Goal: Transaction & Acquisition: Purchase product/service

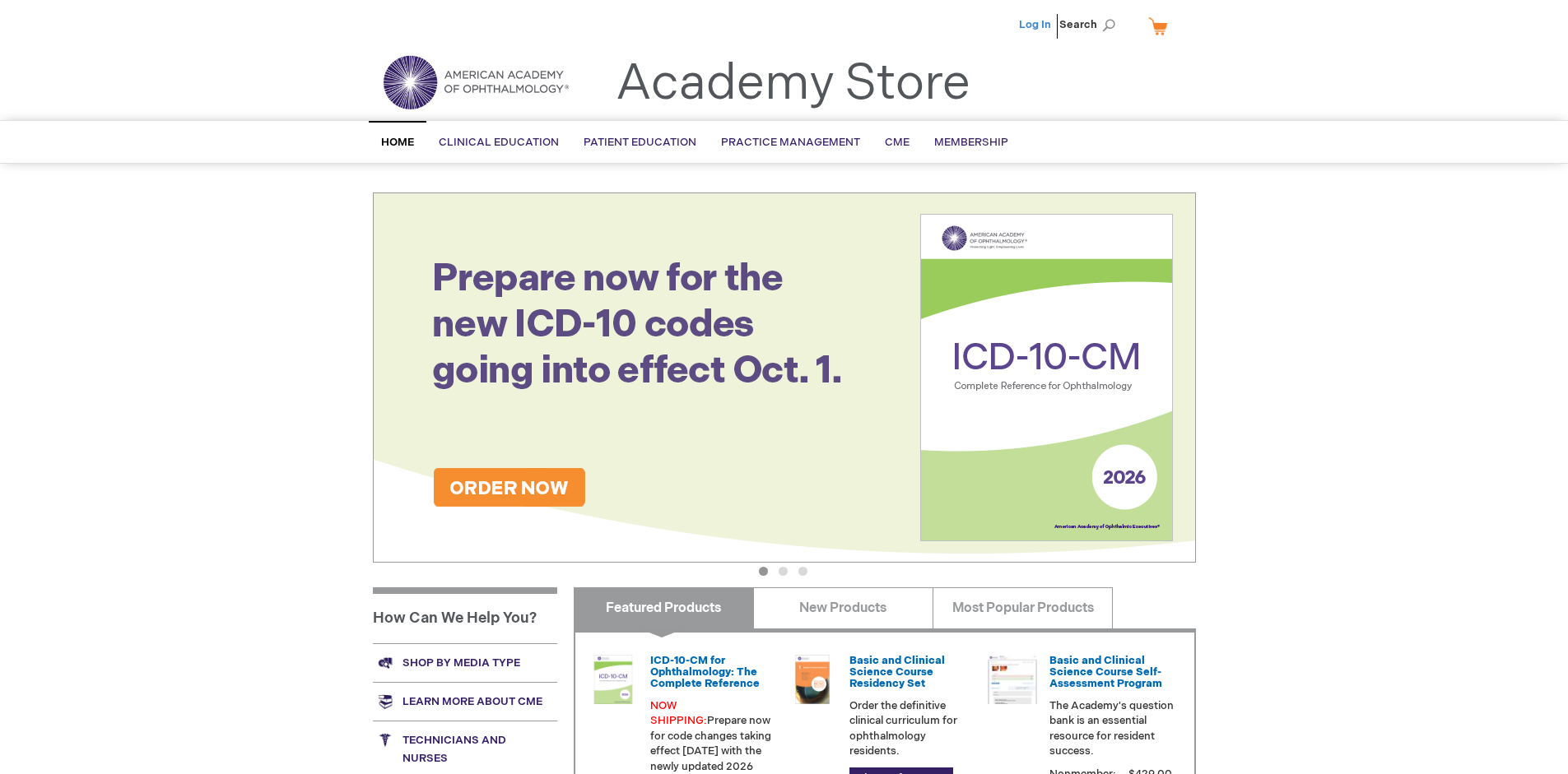
click at [1037, 25] on link "Log In" at bounding box center [1035, 25] width 32 height 13
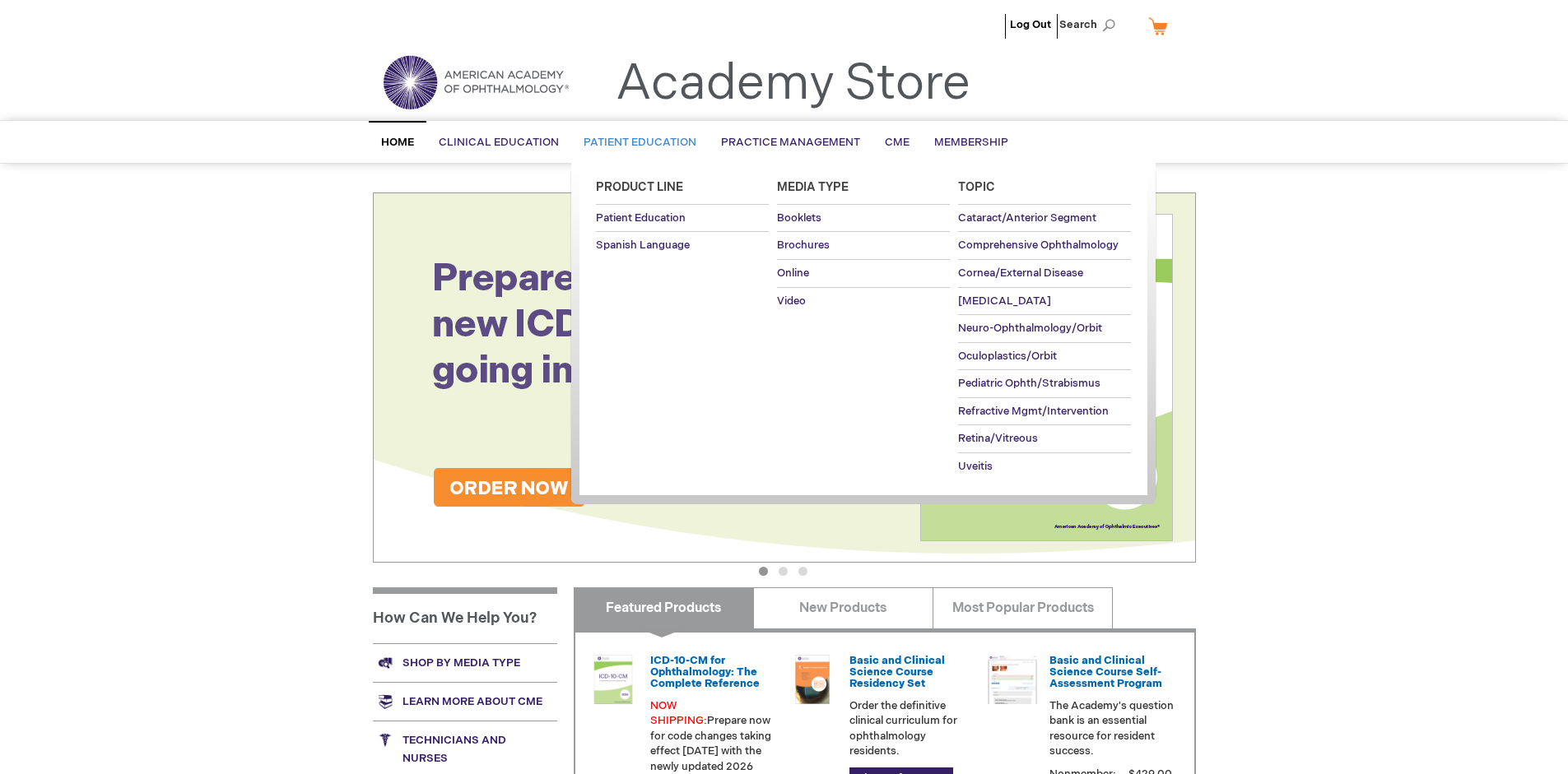
click at [635, 143] on span "Patient Education" at bounding box center [639, 143] width 113 height 13
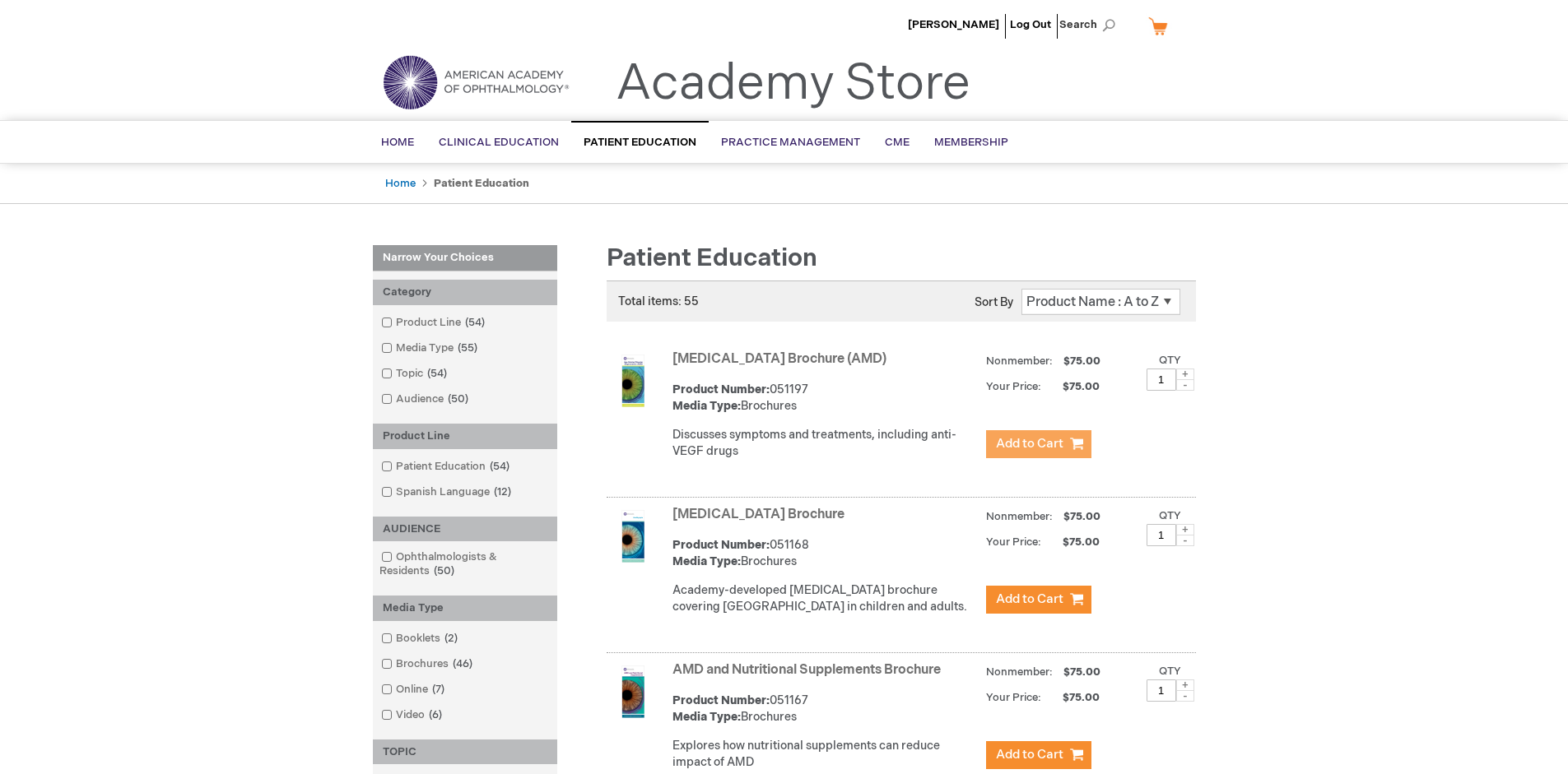
click at [1038, 444] on span "Add to Cart" at bounding box center [1030, 443] width 68 height 15
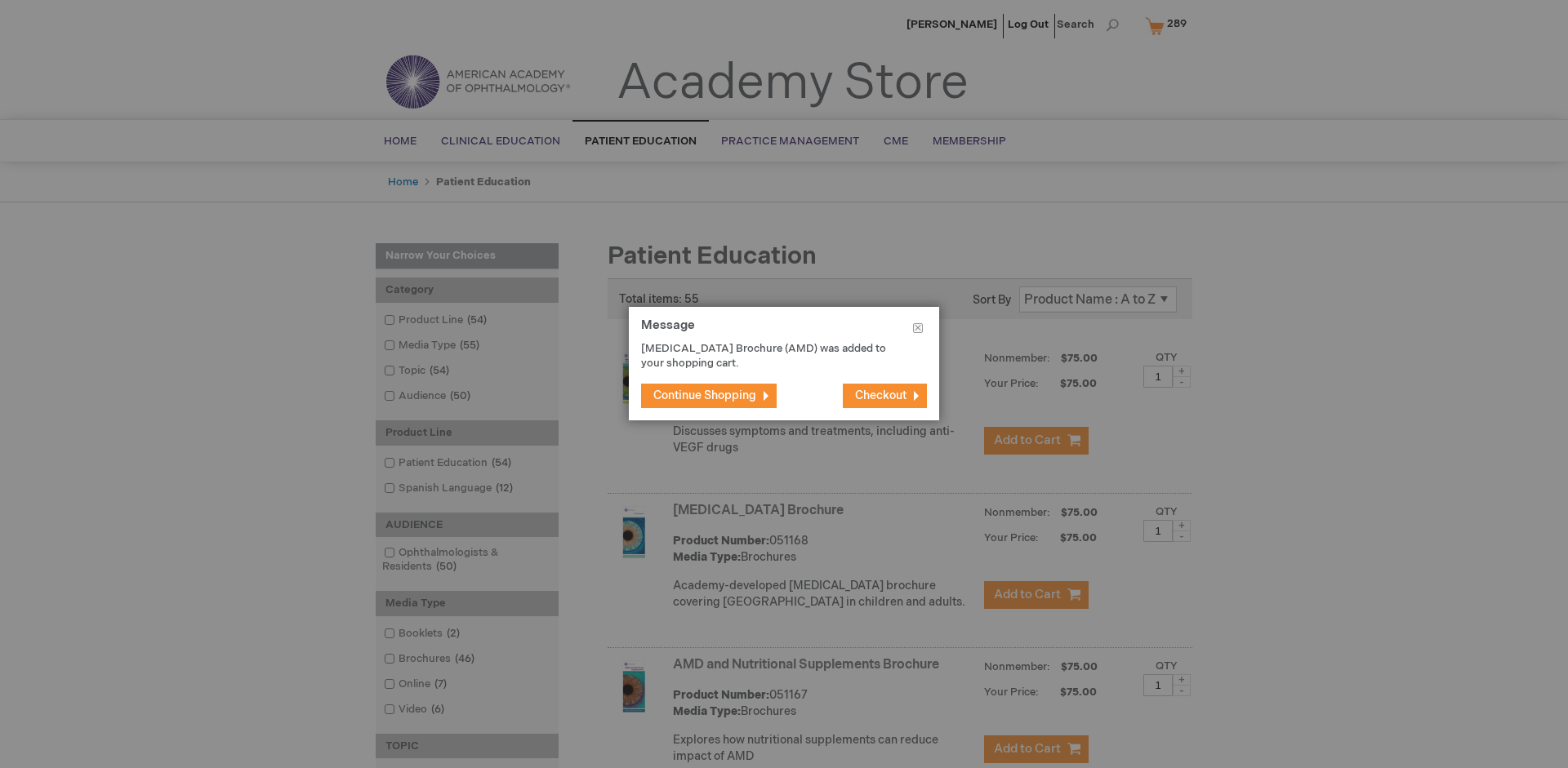
click at [705, 395] on span "Continue Shopping" at bounding box center [705, 395] width 103 height 14
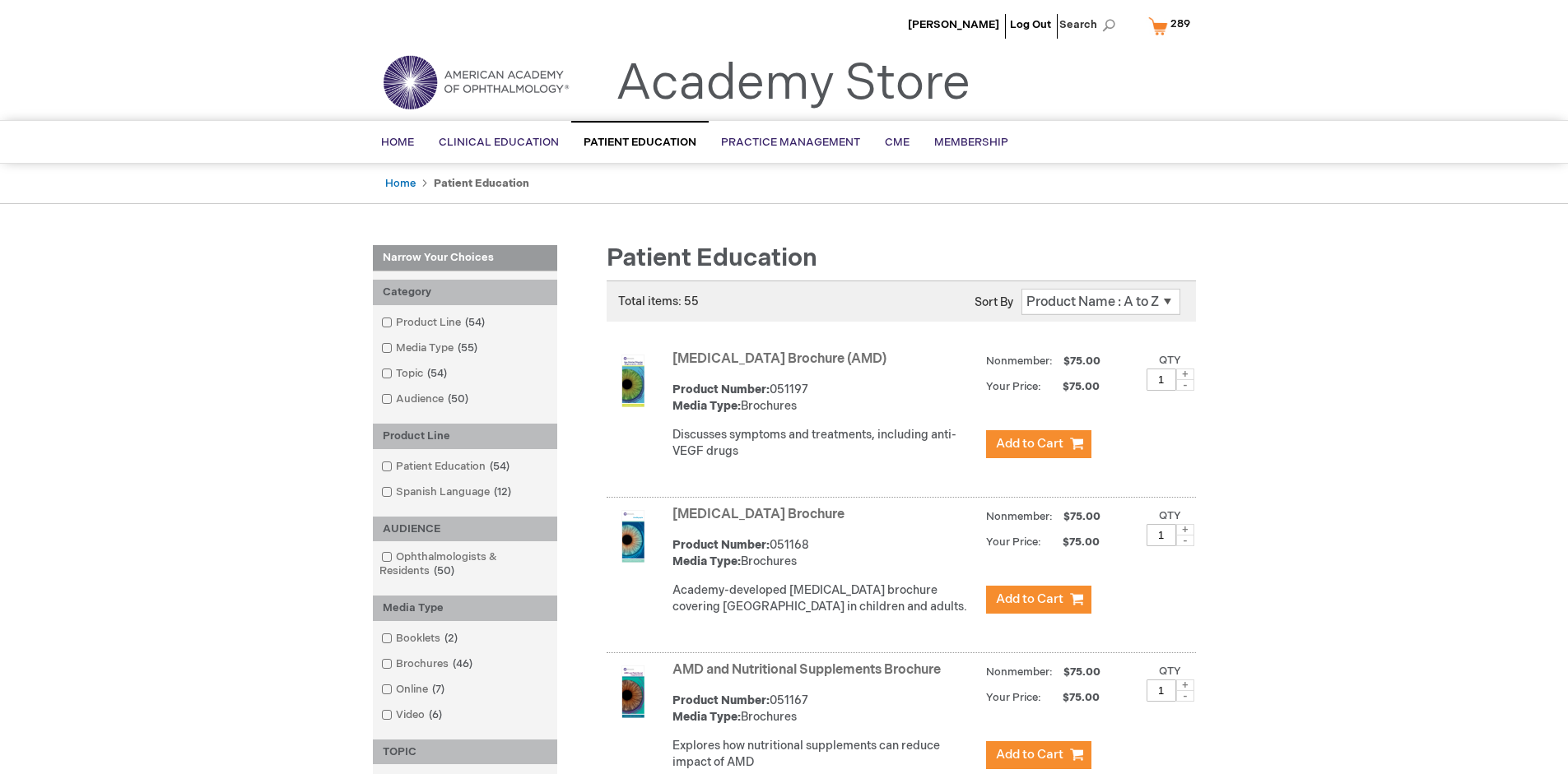
click at [810, 678] on link "AMD and Nutritional Supplements Brochure" at bounding box center [806, 670] width 268 height 15
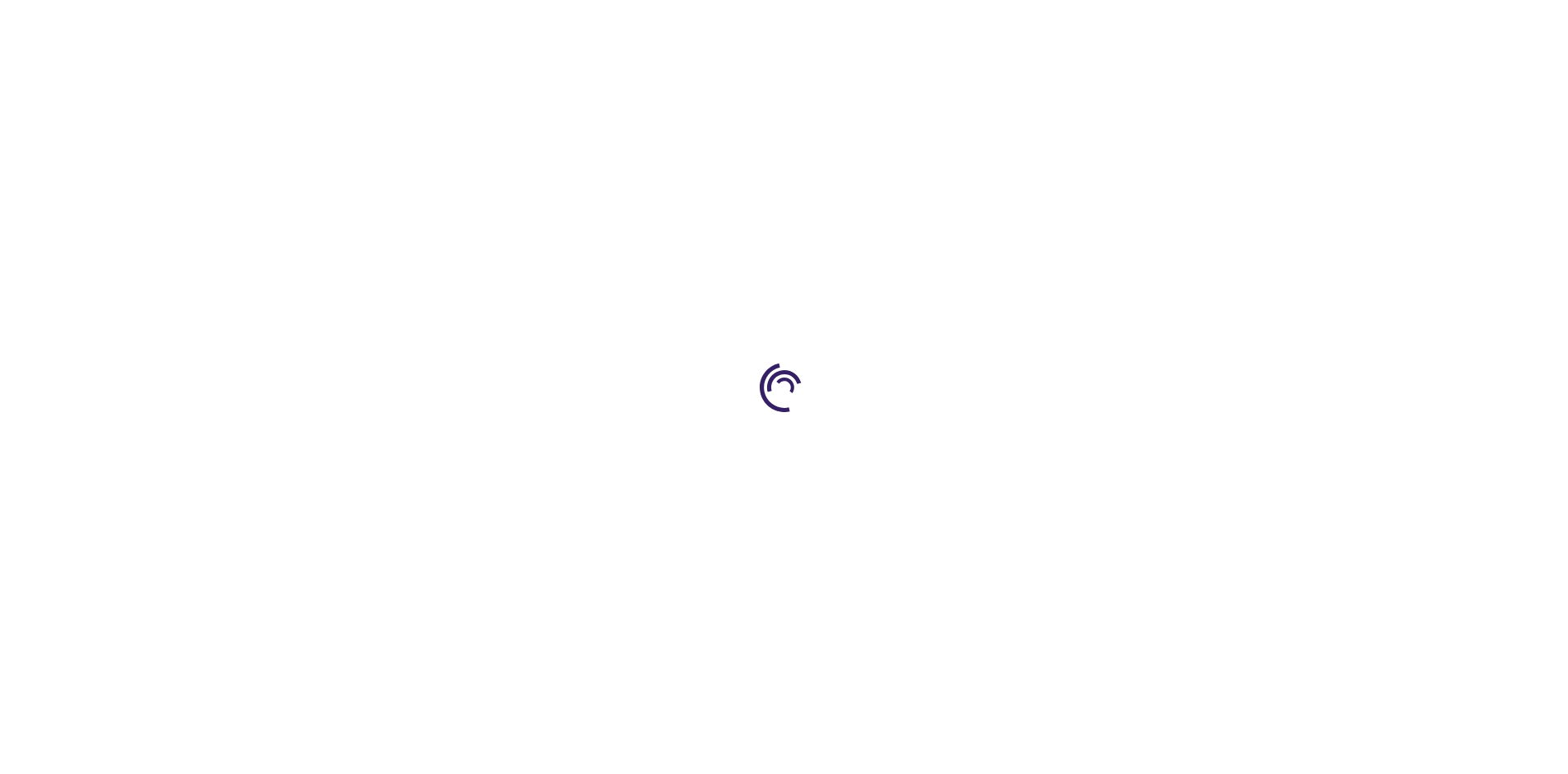
type input "1"
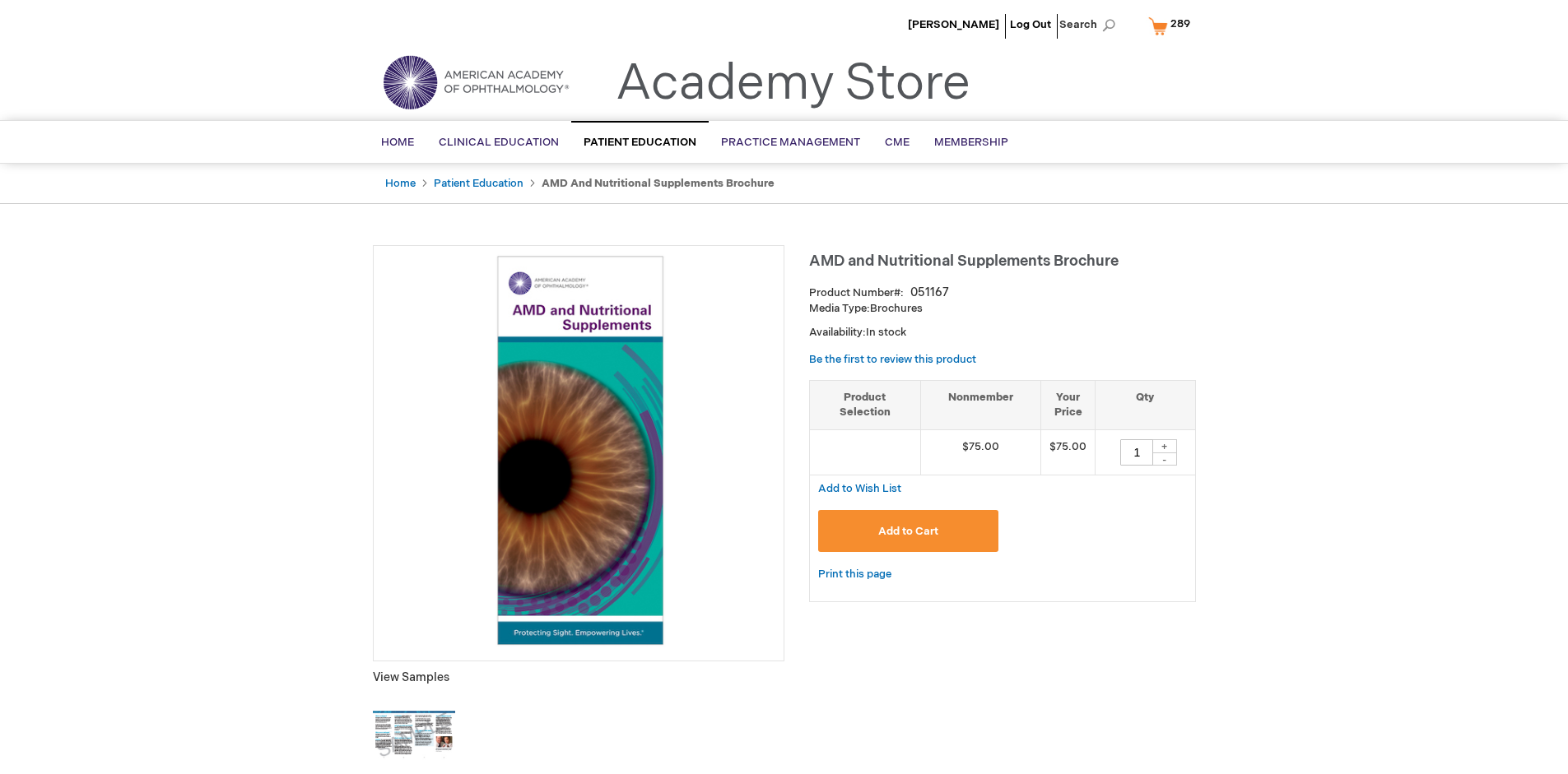
click at [908, 531] on span "Add to Cart" at bounding box center [908, 532] width 60 height 13
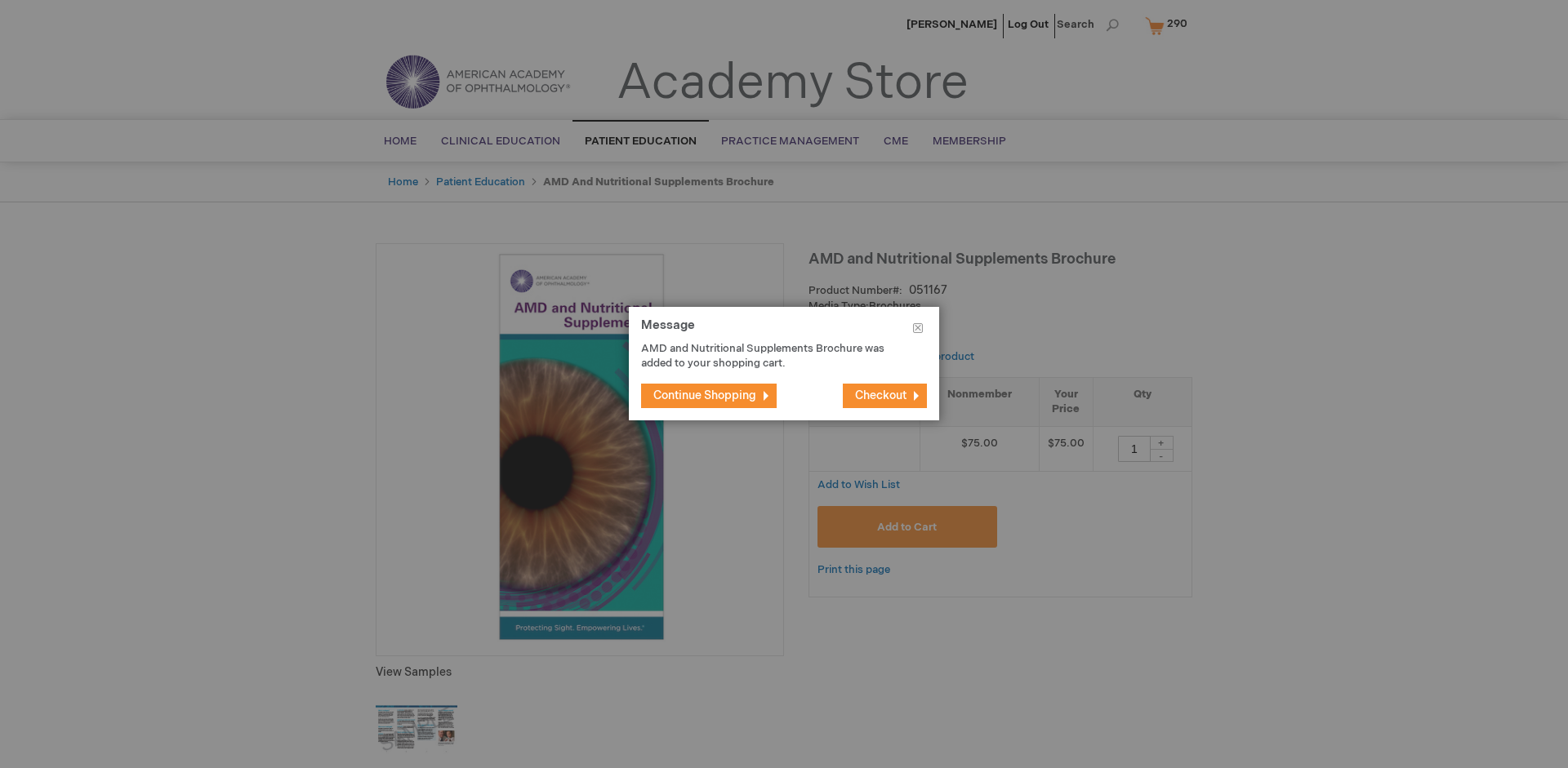
click at [705, 395] on span "Continue Shopping" at bounding box center [705, 395] width 103 height 14
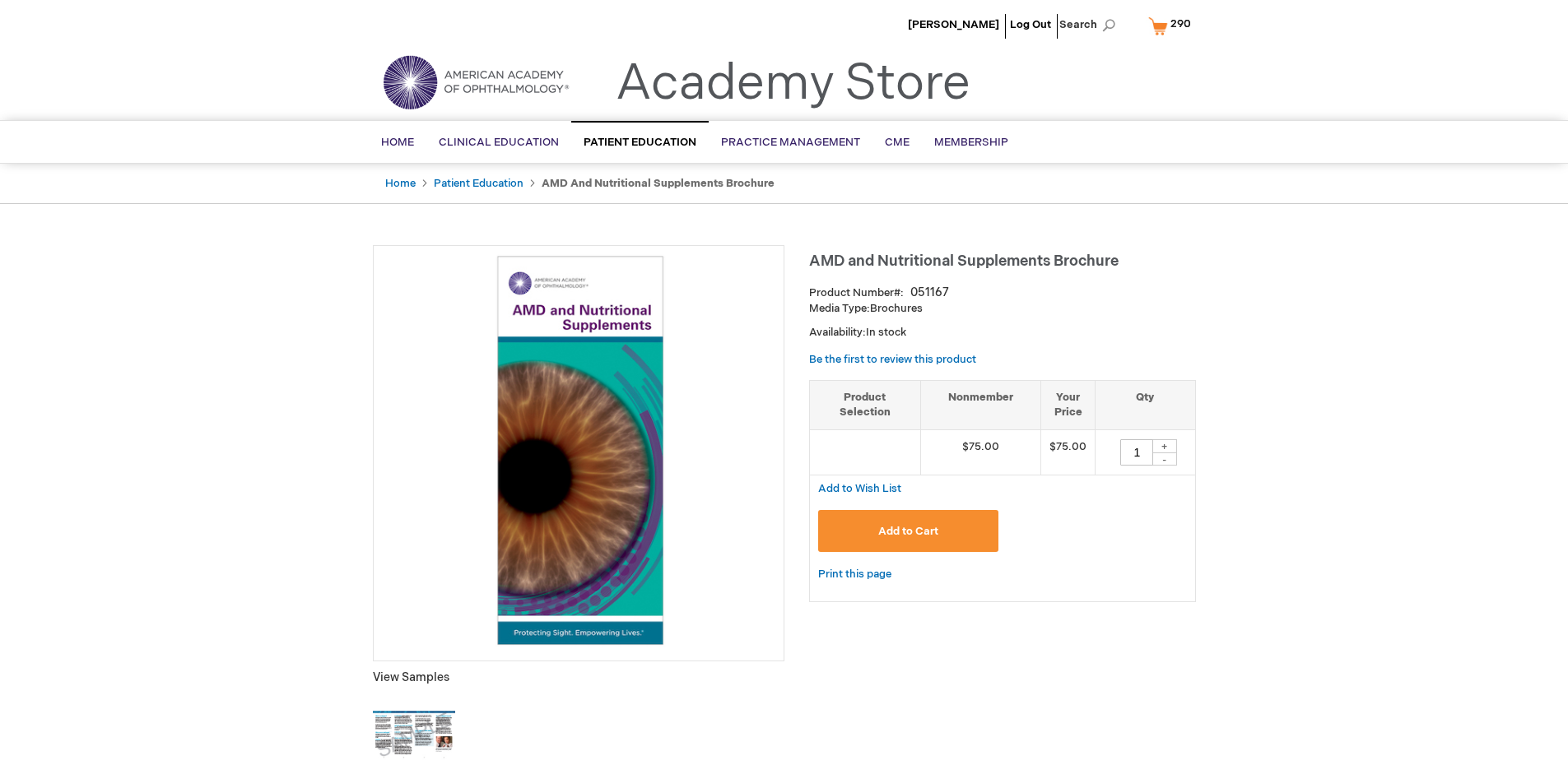
click at [1173, 25] on span "290" at bounding box center [1180, 24] width 20 height 13
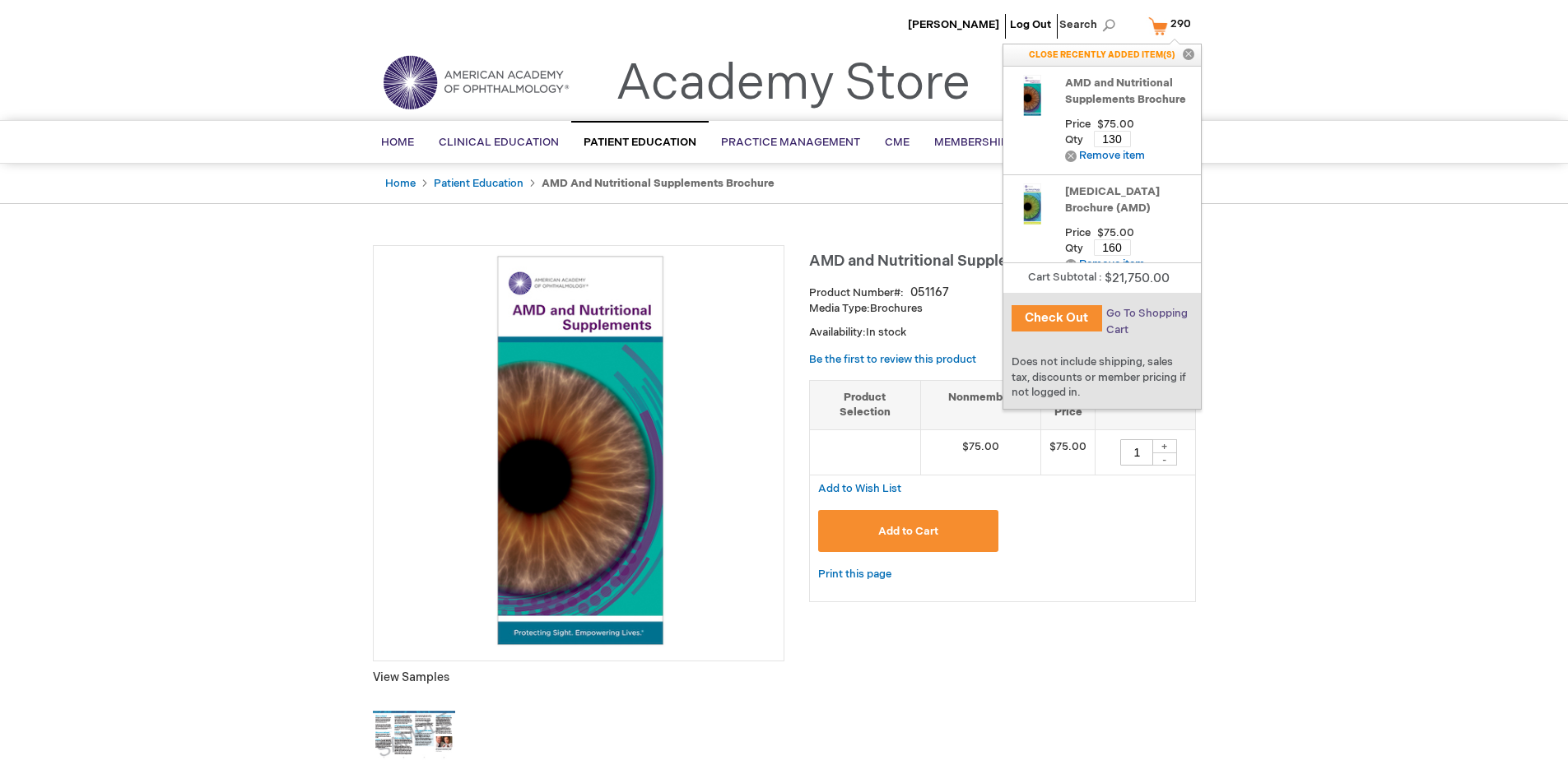
click at [1145, 313] on span "Go To Shopping Cart" at bounding box center [1147, 321] width 82 height 30
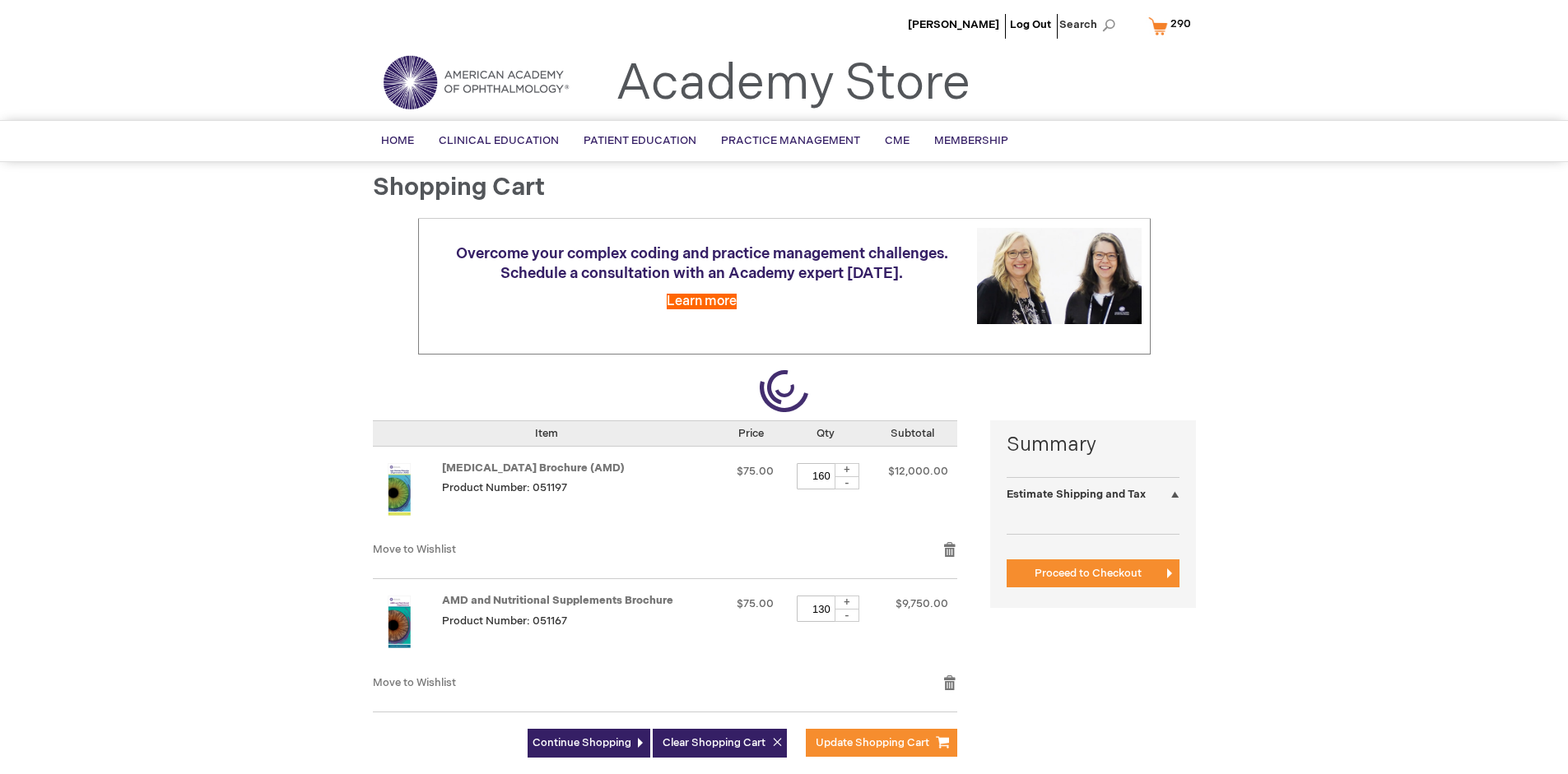
select select "US"
select select "41"
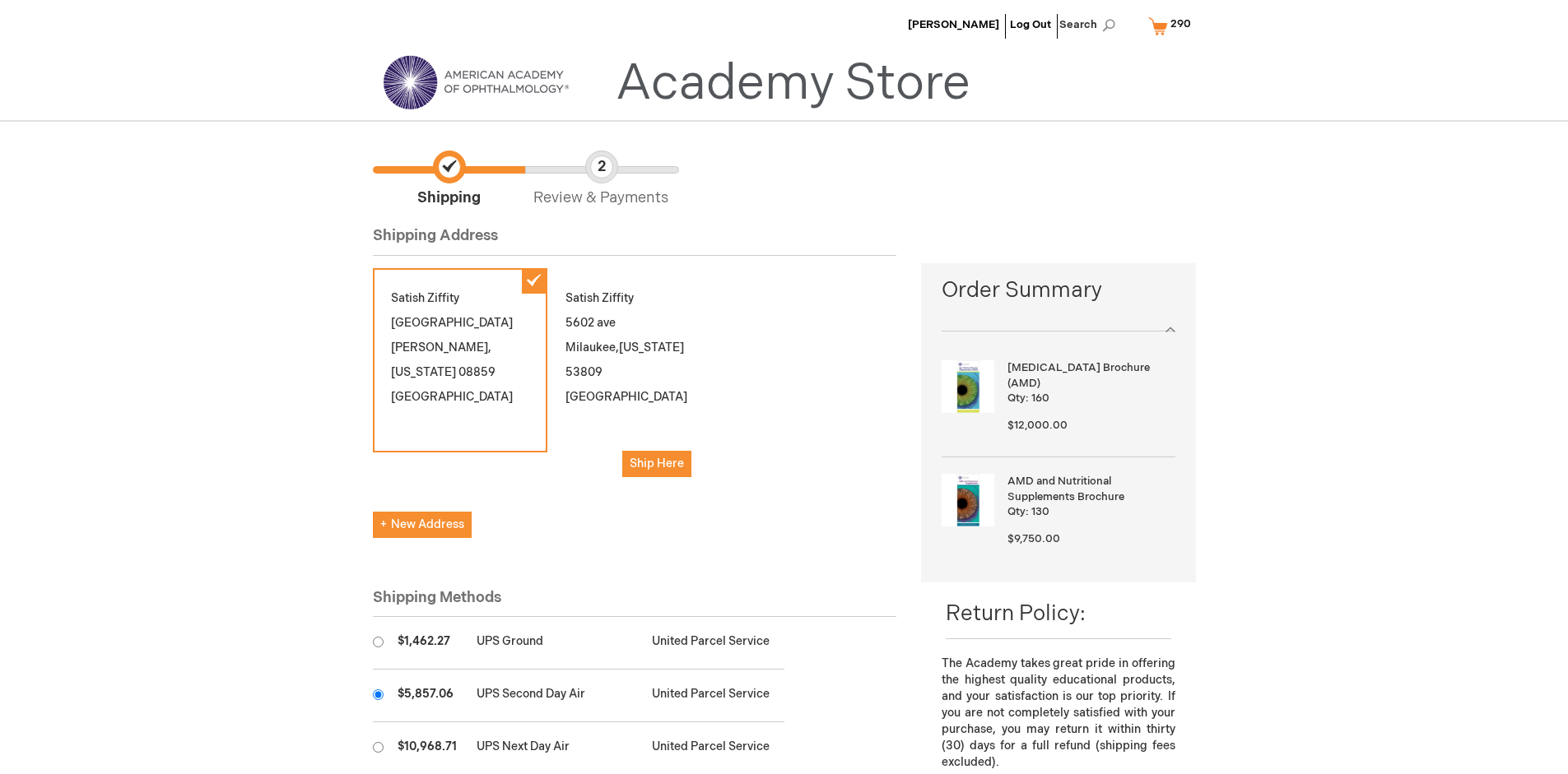
click at [378, 694] on input "radio" at bounding box center [378, 694] width 11 height 11
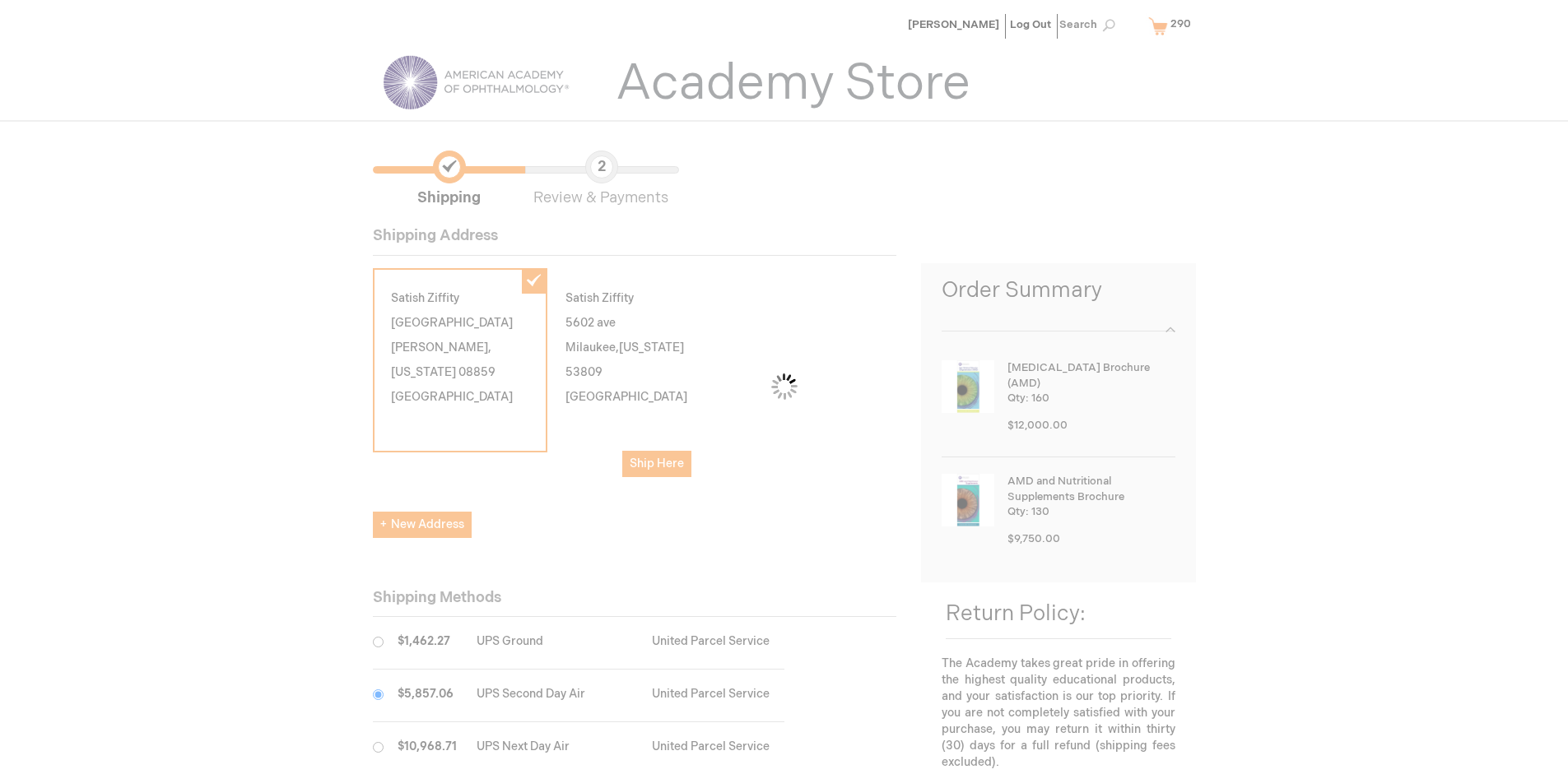
scroll to position [82, 0]
